Goal: Use online tool/utility: Utilize a website feature to perform a specific function

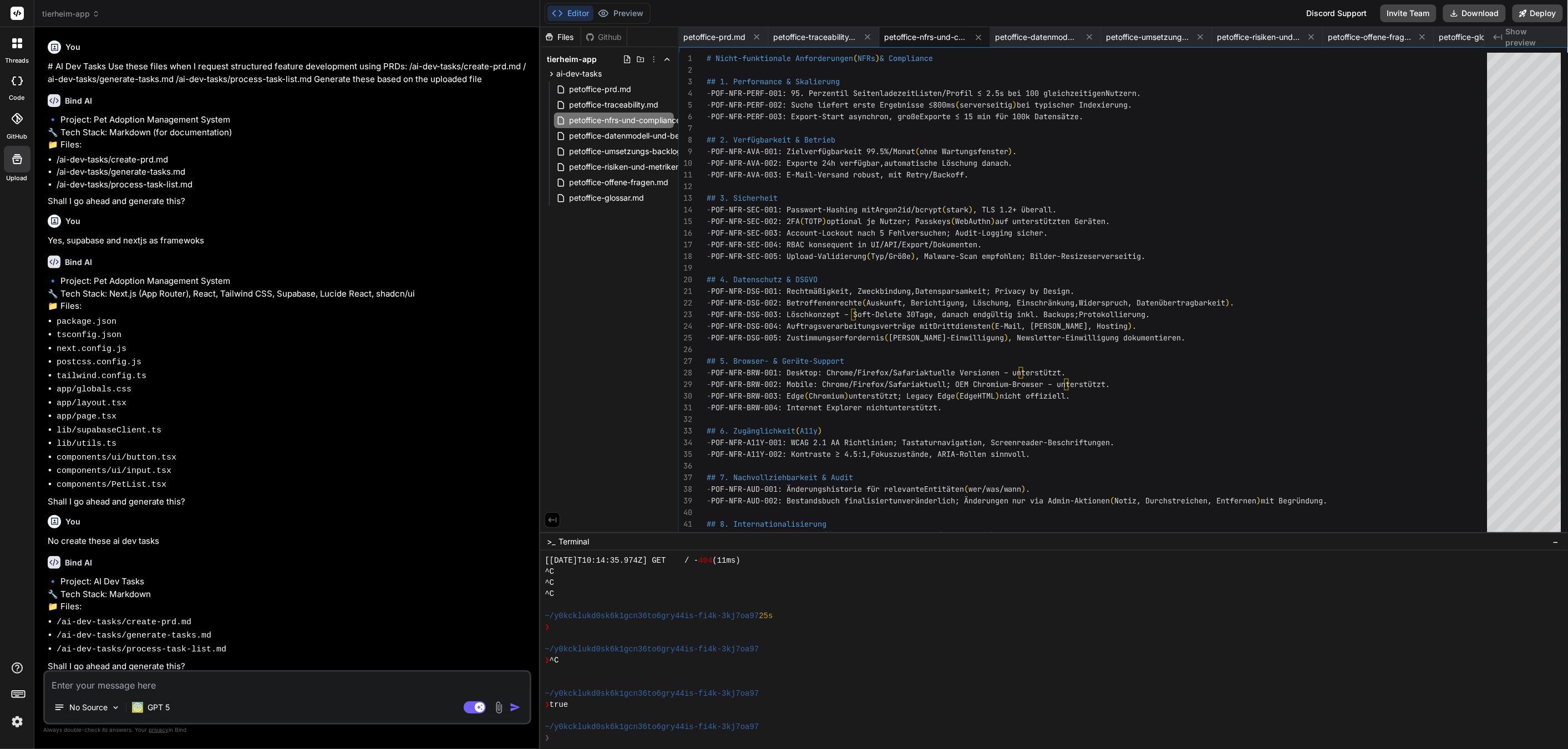
scroll to position [488, 0]
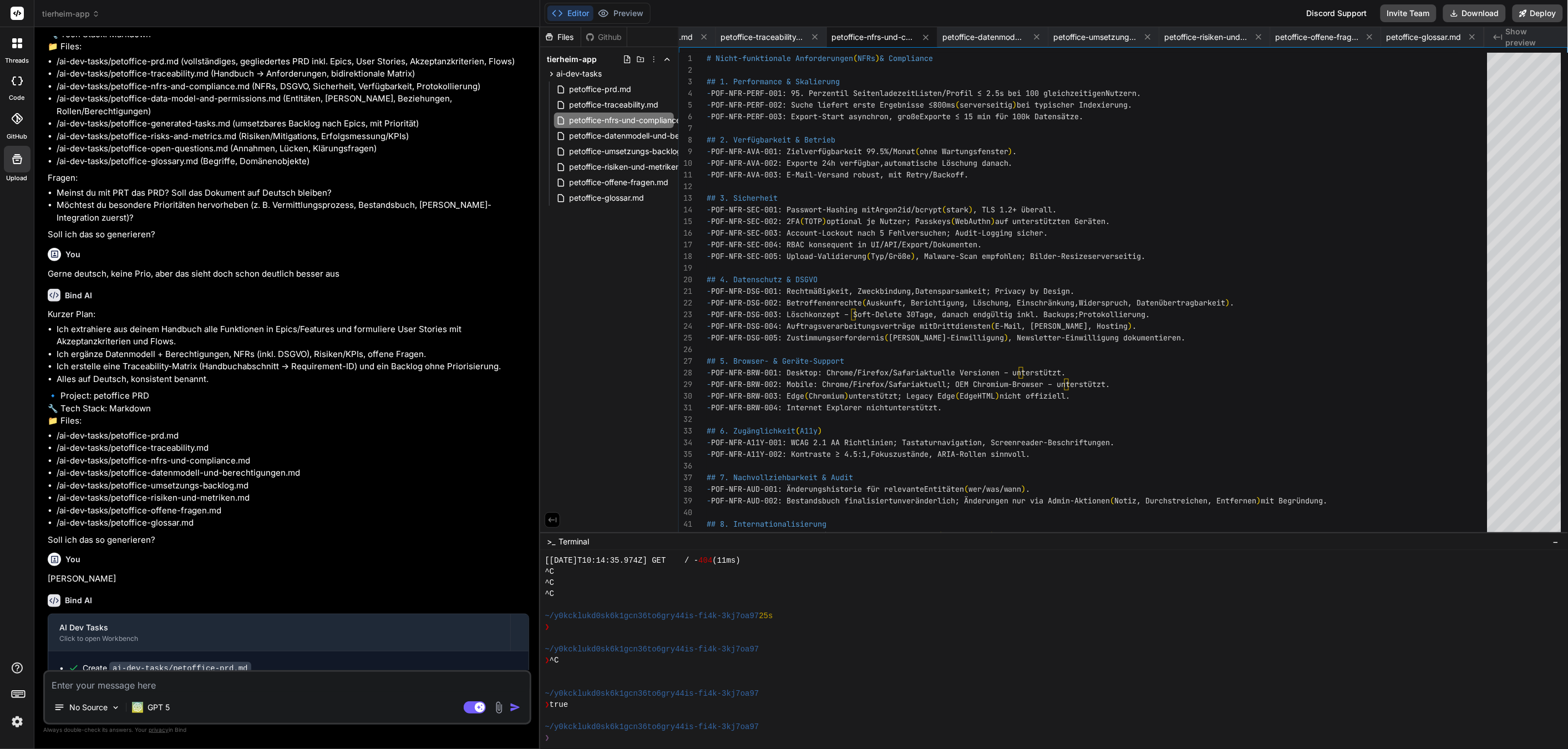
click at [200, 662] on code "ai-dev-tasks/petoffice-prd.md" at bounding box center [180, 668] width 142 height 13
click at [9, 731] on div "threads code GitHub Upload" at bounding box center [17, 374] width 34 height 749
click at [18, 726] on img at bounding box center [17, 722] width 19 height 19
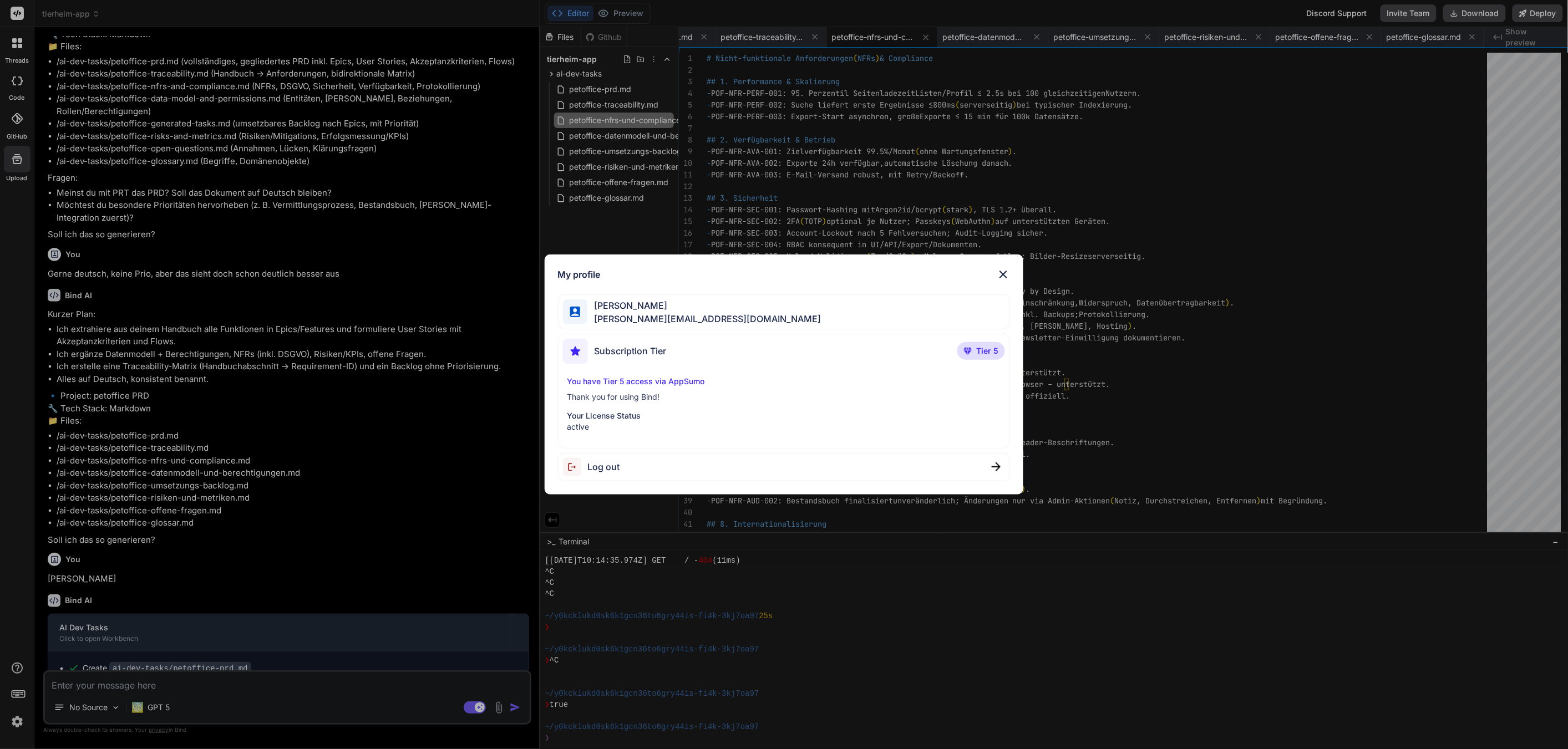
click at [660, 377] on p "You have Tier 5 access via AppSumo" at bounding box center [784, 381] width 433 height 11
click at [640, 413] on p "Your License Status" at bounding box center [784, 416] width 433 height 11
click at [631, 418] on p "Your License Status" at bounding box center [784, 416] width 433 height 11
click at [641, 347] on span "Subscription Tier" at bounding box center [631, 351] width 72 height 13
click at [637, 315] on span "[PERSON_NAME][EMAIL_ADDRESS][DOMAIN_NAME]" at bounding box center [704, 318] width 233 height 13
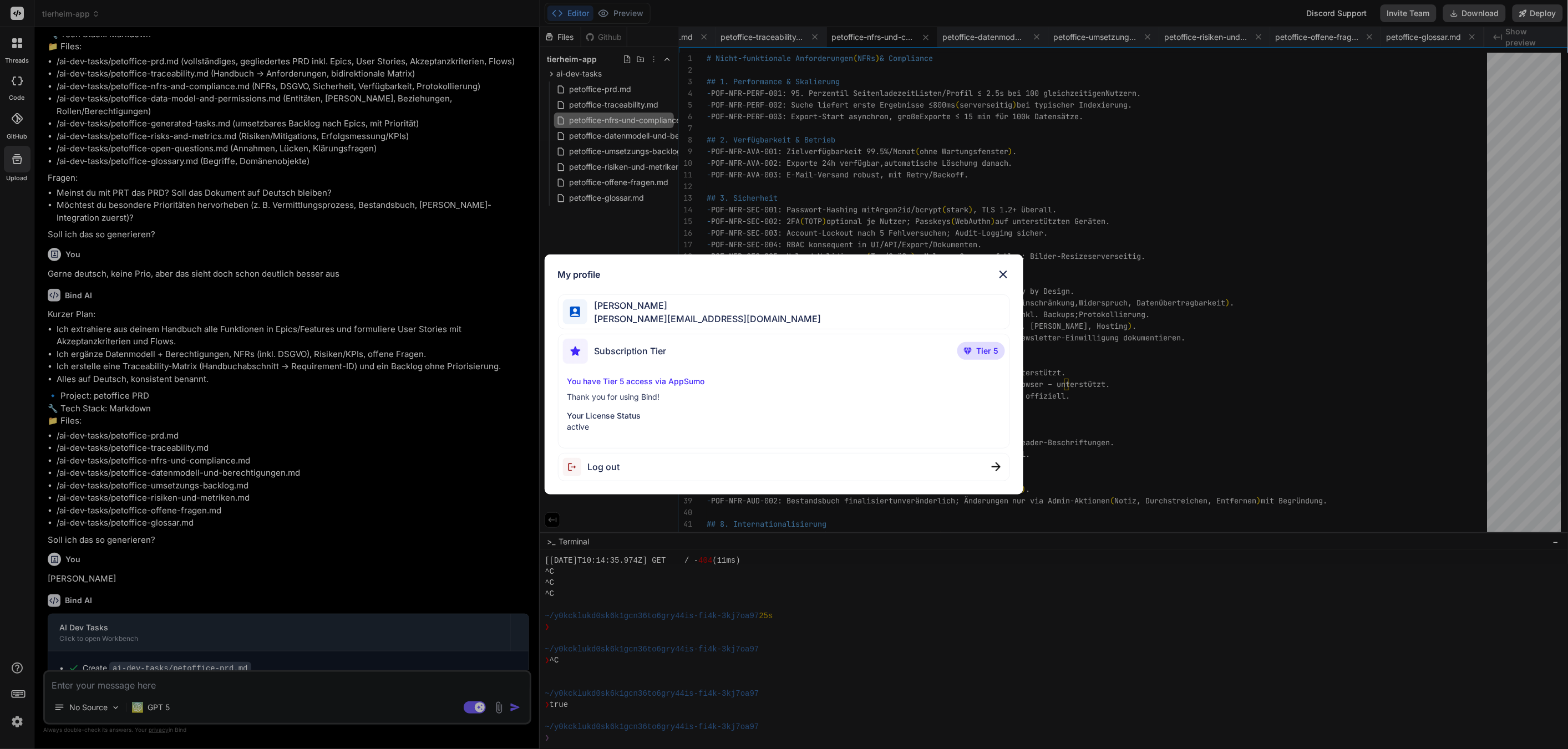
click at [450, 400] on div "My profile [PERSON_NAME] [PERSON_NAME][EMAIL_ADDRESS][DOMAIN_NAME] Subscription…" at bounding box center [784, 374] width 1568 height 749
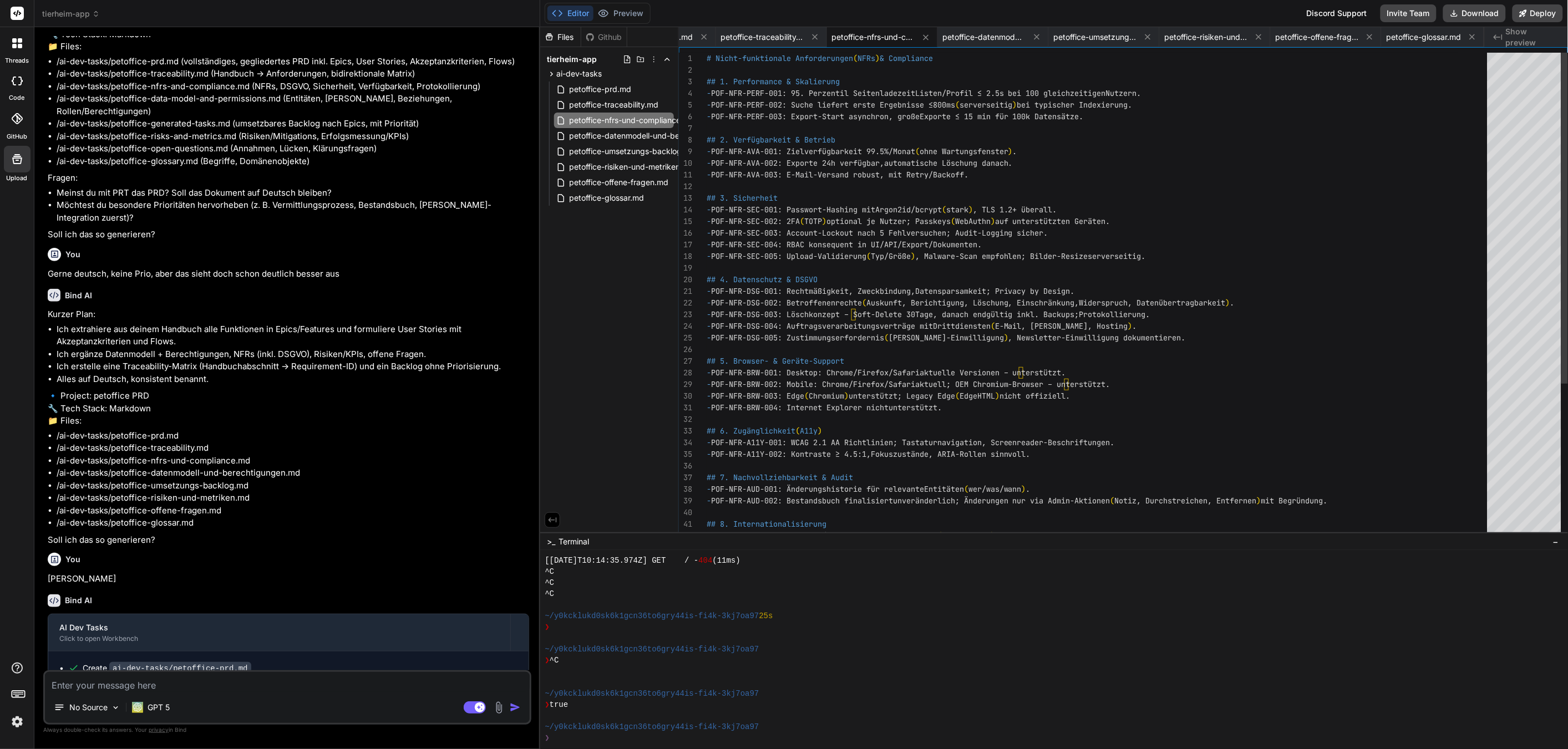
type textarea "- POF-NFR-BRW-004: Internet Explorer nicht unterstützt. ## 6. Zugänglichkeit (A…"
click at [875, 469] on div "# Nicht-funktionale Anforderungen ( NFRs ) & Compliance ## 1. Performance & Ska…" at bounding box center [1100, 407] width 788 height 710
